Goal: Transaction & Acquisition: Purchase product/service

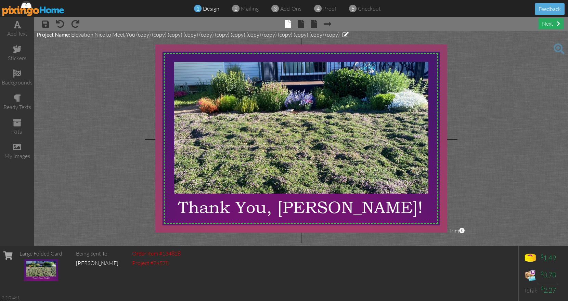
click at [551, 21] on div "next" at bounding box center [551, 23] width 25 height 11
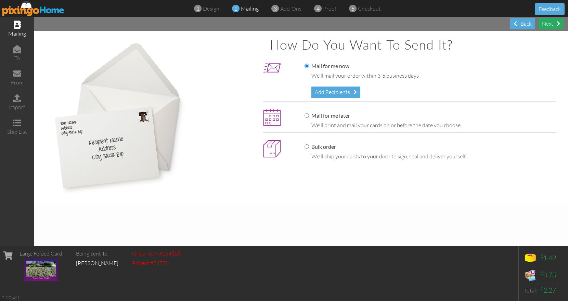
click at [551, 21] on div "Next" at bounding box center [551, 23] width 25 height 11
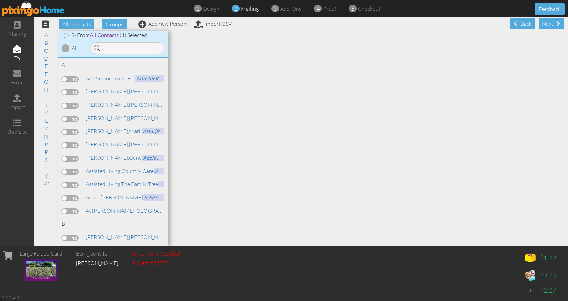
click at [551, 21] on div "Next" at bounding box center [551, 23] width 25 height 11
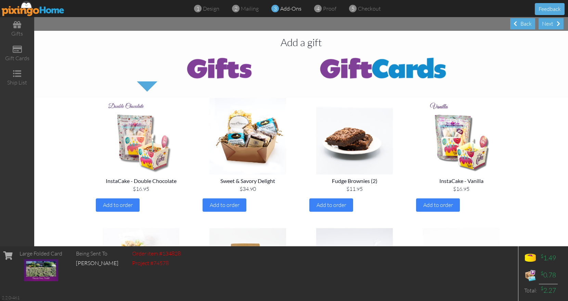
click at [551, 21] on div "Next" at bounding box center [551, 23] width 25 height 11
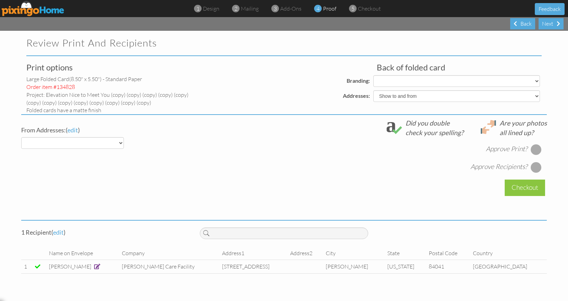
select select "object:876"
select select "object:879"
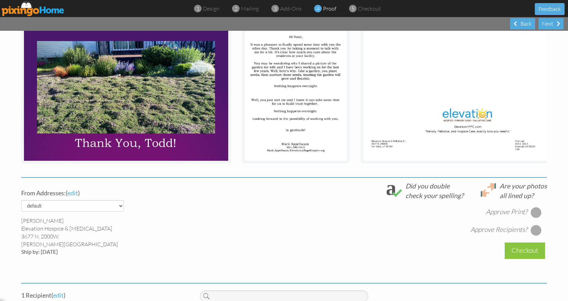
scroll to position [121, 0]
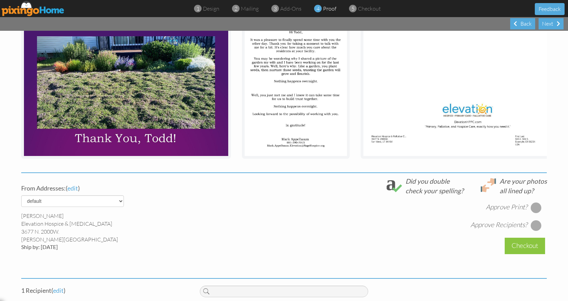
click at [531, 213] on div at bounding box center [536, 207] width 11 height 11
click at [535, 231] on div at bounding box center [536, 225] width 11 height 11
click at [520, 254] on div "Checkout" at bounding box center [525, 246] width 40 height 16
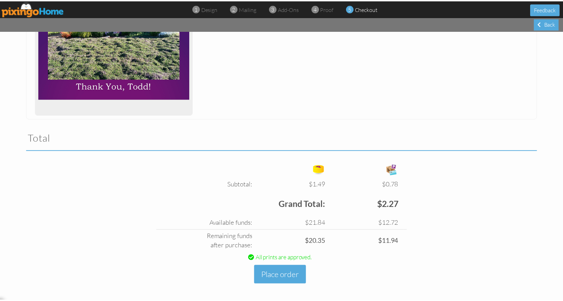
scroll to position [141, 0]
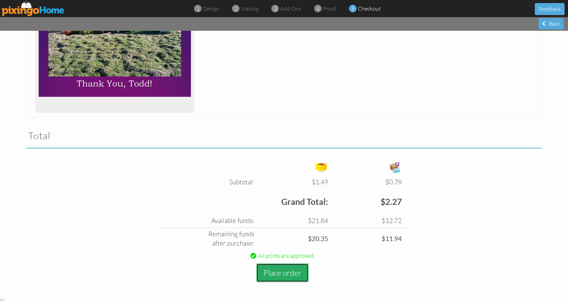
click at [287, 270] on button "Place order" at bounding box center [282, 273] width 52 height 19
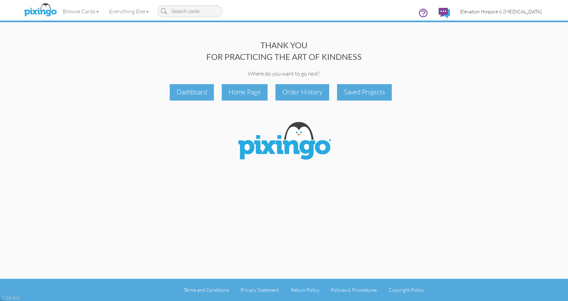
click at [505, 13] on span "Elevation Hospice & [MEDICAL_DATA]" at bounding box center [501, 12] width 81 height 6
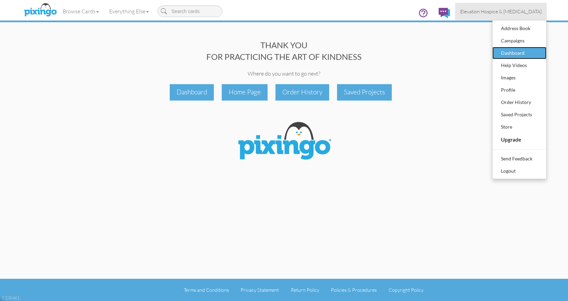
click at [509, 51] on div "Dashboard" at bounding box center [520, 53] width 40 height 10
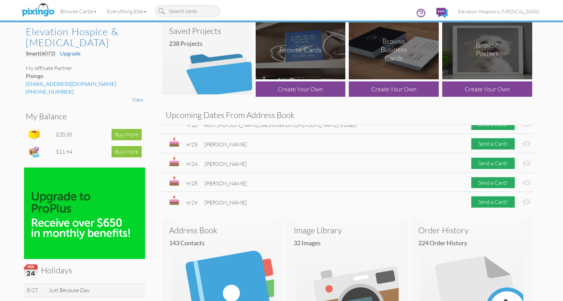
scroll to position [187, 0]
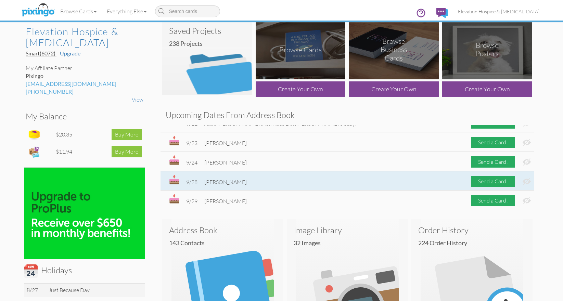
click at [231, 182] on span "[PERSON_NAME]" at bounding box center [225, 182] width 42 height 7
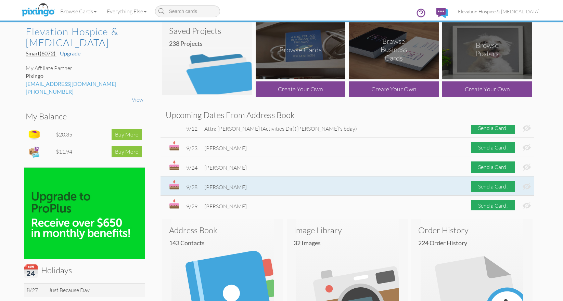
scroll to position [179, 0]
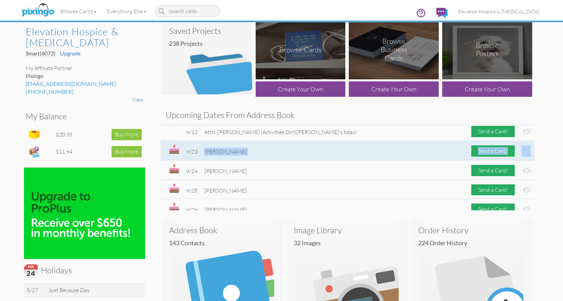
drag, startPoint x: 239, startPoint y: 151, endPoint x: 206, endPoint y: 153, distance: 32.6
click at [206, 153] on div "9/23 Katie Schmidt Send a Card!" at bounding box center [348, 151] width 374 height 20
copy div "Katie Schmidt Send a Card!"
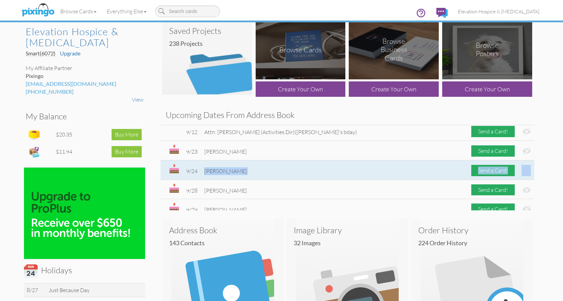
drag, startPoint x: 245, startPoint y: 172, endPoint x: 206, endPoint y: 172, distance: 39.4
click at [206, 172] on div "9/24 Kaylee Harper Send a Card!" at bounding box center [348, 171] width 374 height 20
click at [206, 172] on span "[PERSON_NAME]" at bounding box center [225, 171] width 42 height 7
drag, startPoint x: 206, startPoint y: 172, endPoint x: 228, endPoint y: 172, distance: 22.3
click at [228, 172] on span "[PERSON_NAME]" at bounding box center [225, 171] width 42 height 7
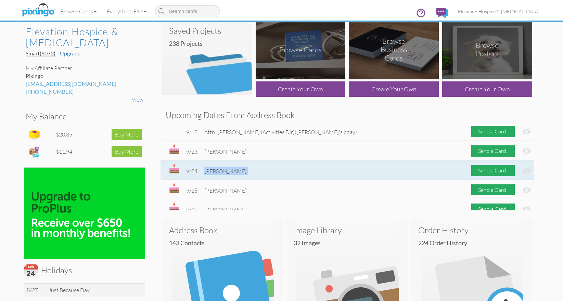
copy span "[PERSON_NAME]"
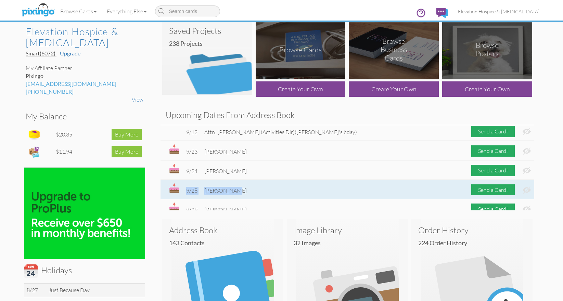
drag, startPoint x: 204, startPoint y: 190, endPoint x: 234, endPoint y: 191, distance: 29.8
click at [234, 191] on div "9/28 Breeyn Payne" at bounding box center [212, 191] width 67 height 8
click at [234, 191] on span "[PERSON_NAME]" at bounding box center [225, 190] width 42 height 7
drag, startPoint x: 205, startPoint y: 192, endPoint x: 237, endPoint y: 193, distance: 31.5
click at [237, 193] on span "[PERSON_NAME]" at bounding box center [225, 190] width 42 height 7
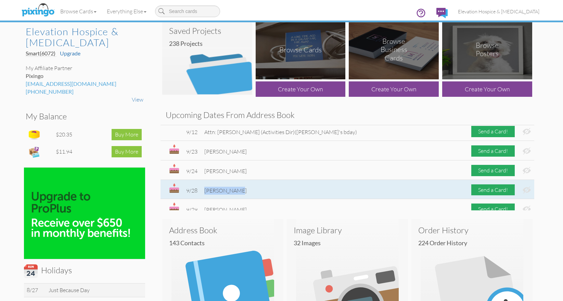
copy span "[PERSON_NAME]"
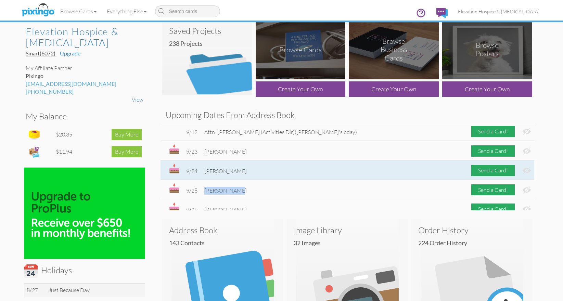
scroll to position [187, 0]
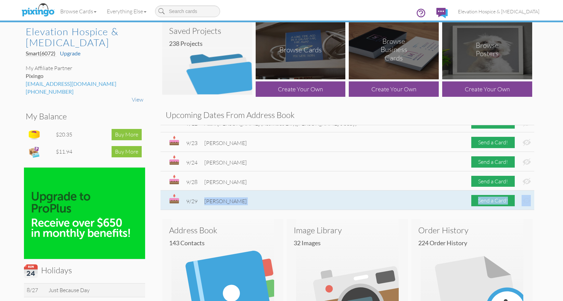
drag, startPoint x: 205, startPoint y: 203, endPoint x: 241, endPoint y: 203, distance: 36.0
click at [241, 203] on div "9/29 Gene Arsenault Send a Card!" at bounding box center [348, 201] width 374 height 20
copy div "Gene Arsenault Send a Card!"
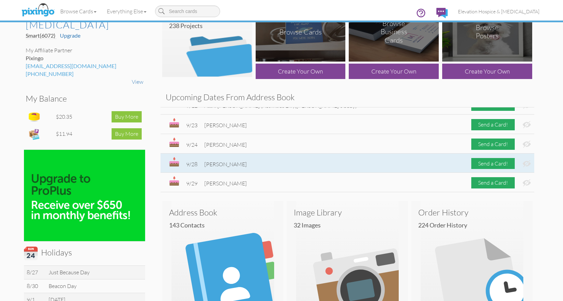
scroll to position [30, 0]
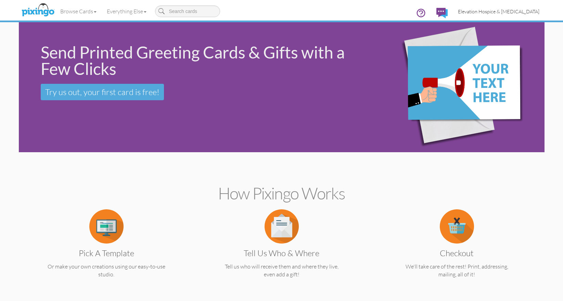
click at [493, 13] on span "Elevation Hospice & [MEDICAL_DATA]" at bounding box center [498, 12] width 81 height 6
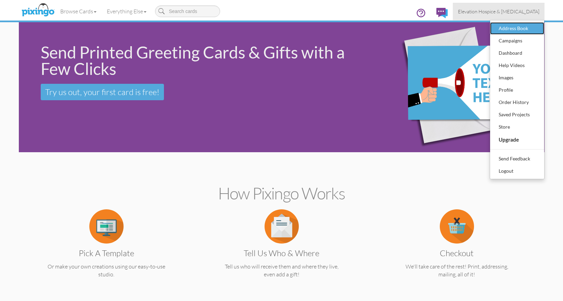
click at [506, 31] on div "Address Book" at bounding box center [517, 28] width 40 height 10
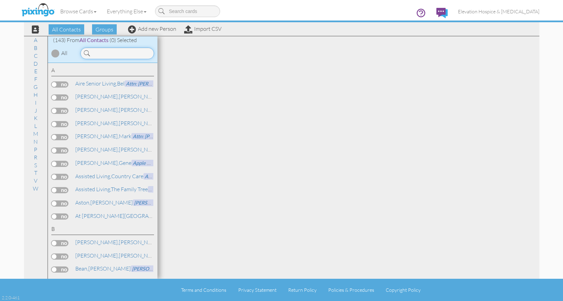
click at [115, 53] on input at bounding box center [117, 54] width 74 height 12
paste input "[PERSON_NAME] Send a Card!"
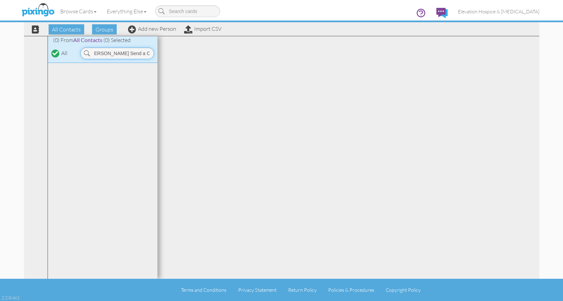
drag, startPoint x: 122, startPoint y: 53, endPoint x: 162, endPoint y: 55, distance: 40.5
click at [154, 55] on input "[PERSON_NAME] Send a Card!" at bounding box center [117, 54] width 74 height 12
drag, startPoint x: 133, startPoint y: 52, endPoint x: 73, endPoint y: 41, distance: 61.1
click at [80, 48] on input "[PERSON_NAME]" at bounding box center [117, 54] width 74 height 12
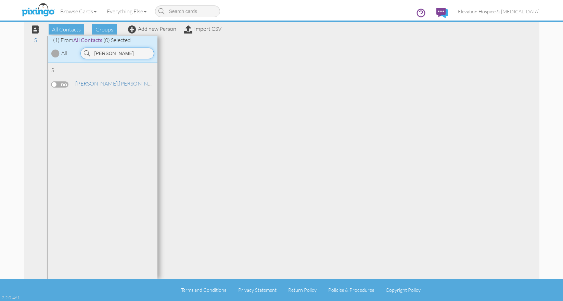
paste input "[PERSON_NAME]"
click at [73, 41] on div "(1) From All Contacts (0) Selected" at bounding box center [103, 40] width 110 height 8
drag, startPoint x: 134, startPoint y: 56, endPoint x: 69, endPoint y: 42, distance: 67.0
click at [80, 48] on input "[PERSON_NAME]" at bounding box center [117, 54] width 74 height 12
paste input "[PERSON_NAME]"
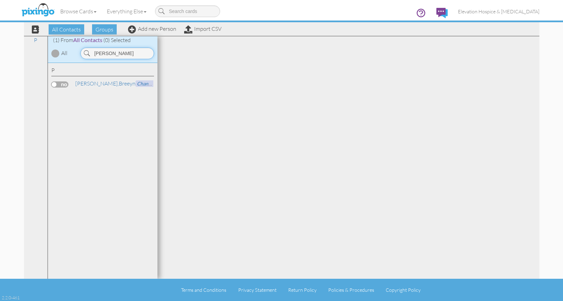
drag, startPoint x: 129, startPoint y: 54, endPoint x: 86, endPoint y: 47, distance: 43.1
click at [86, 48] on input "[PERSON_NAME]" at bounding box center [117, 54] width 74 height 12
paste input "[PERSON_NAME] Send a Card!"
drag, startPoint x: 120, startPoint y: 53, endPoint x: 191, endPoint y: 52, distance: 70.9
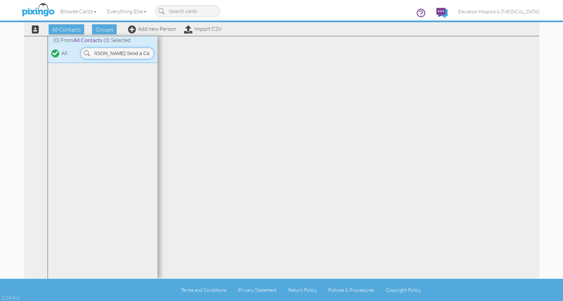
click at [154, 53] on input "[PERSON_NAME] Send a Card!" at bounding box center [117, 54] width 74 height 12
type input "[PERSON_NAME]"
